Goal: Task Accomplishment & Management: Complete application form

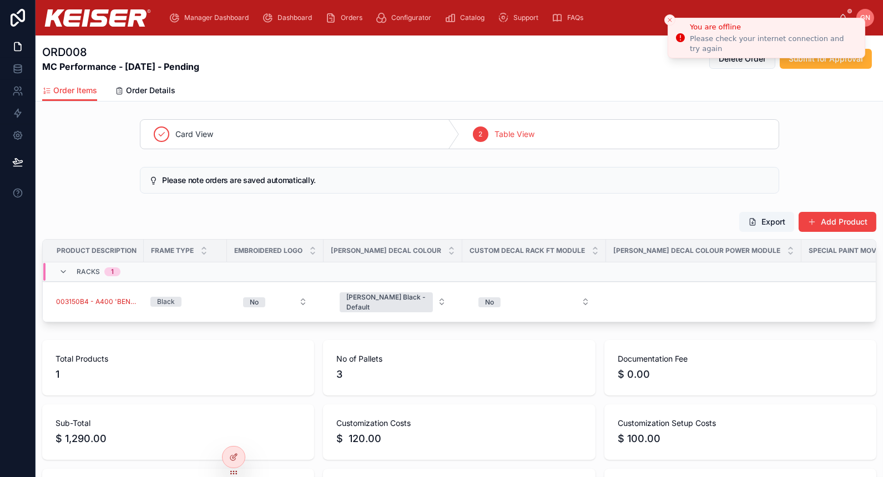
drag, startPoint x: 669, startPoint y: 19, endPoint x: 745, endPoint y: 1, distance: 78.2
click at [669, 19] on icon "Close toast" at bounding box center [670, 20] width 7 height 7
